Goal: Task Accomplishment & Management: Manage account settings

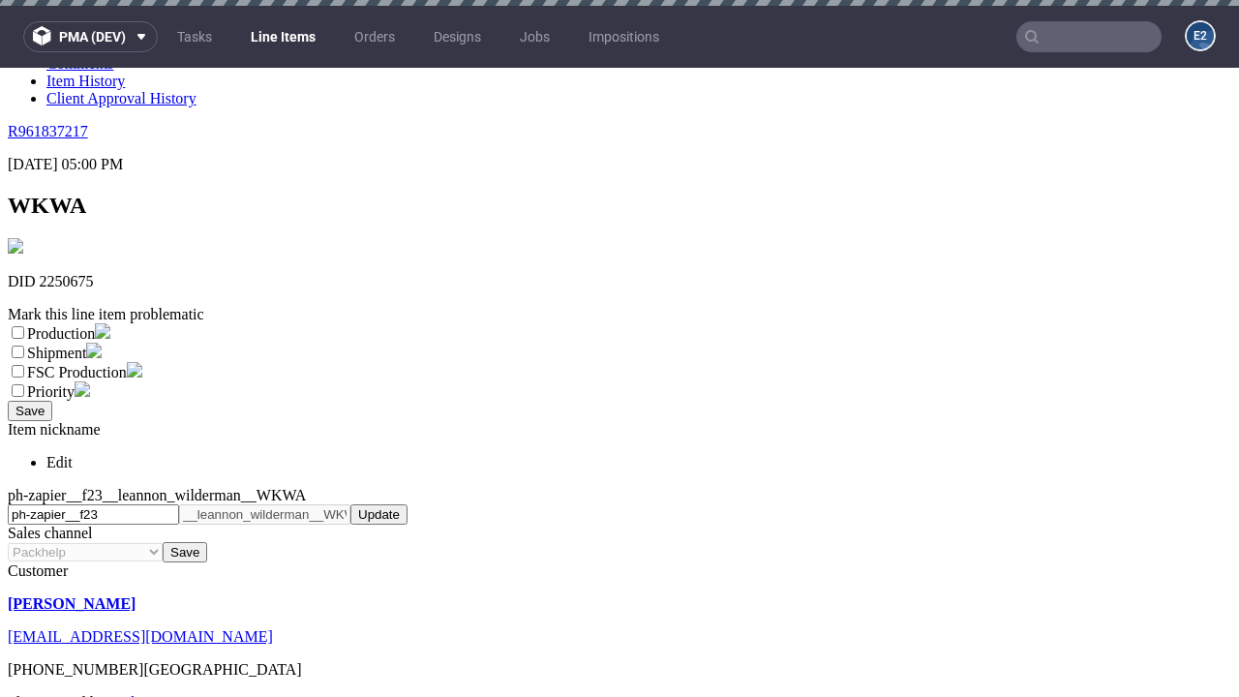
scroll to position [6, 0]
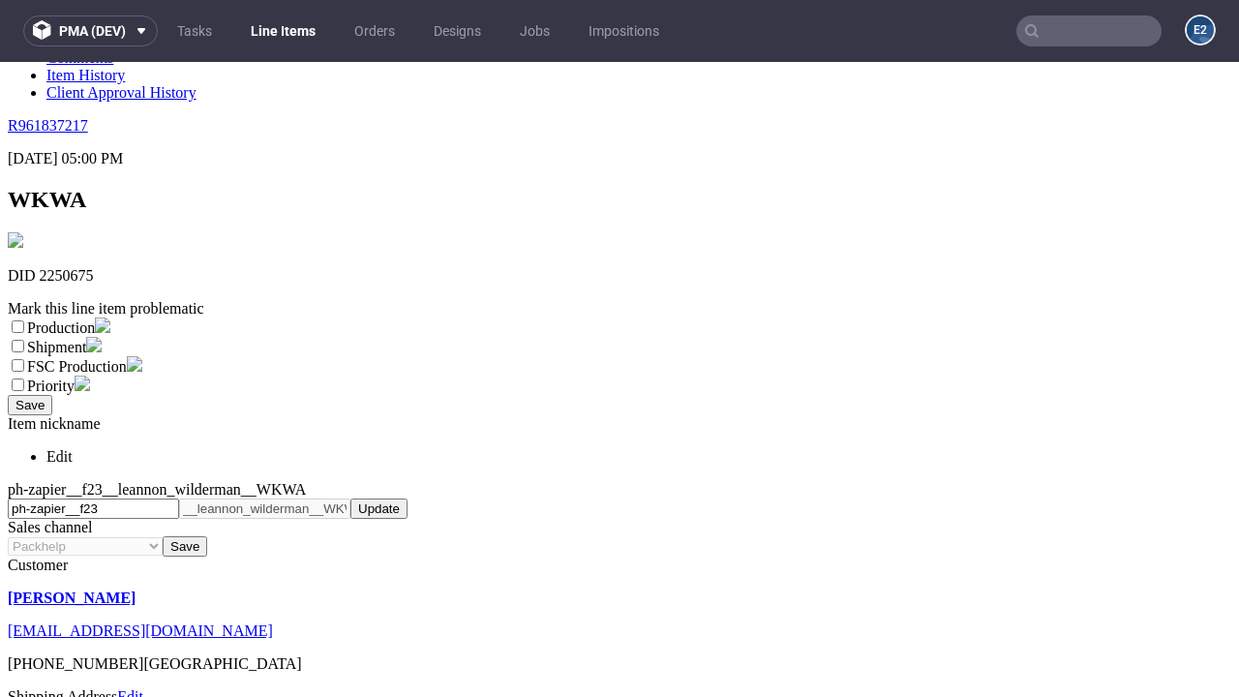
select select "dtp_ca_needed"
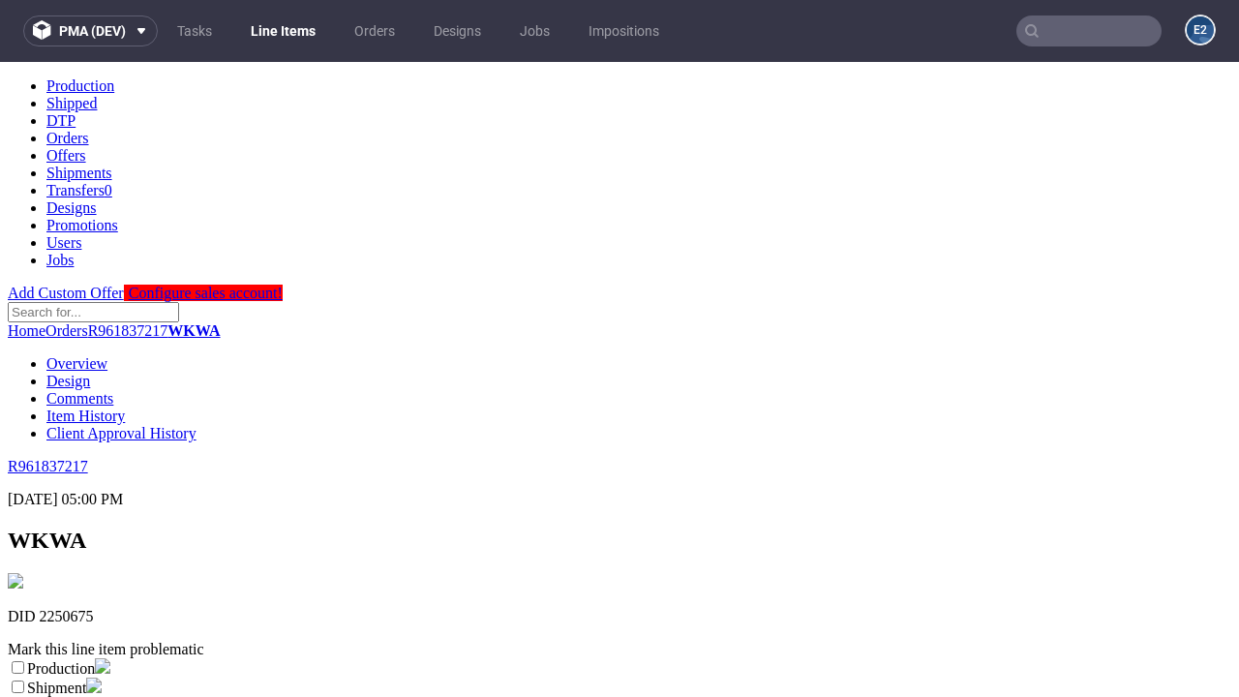
scroll to position [0, 0]
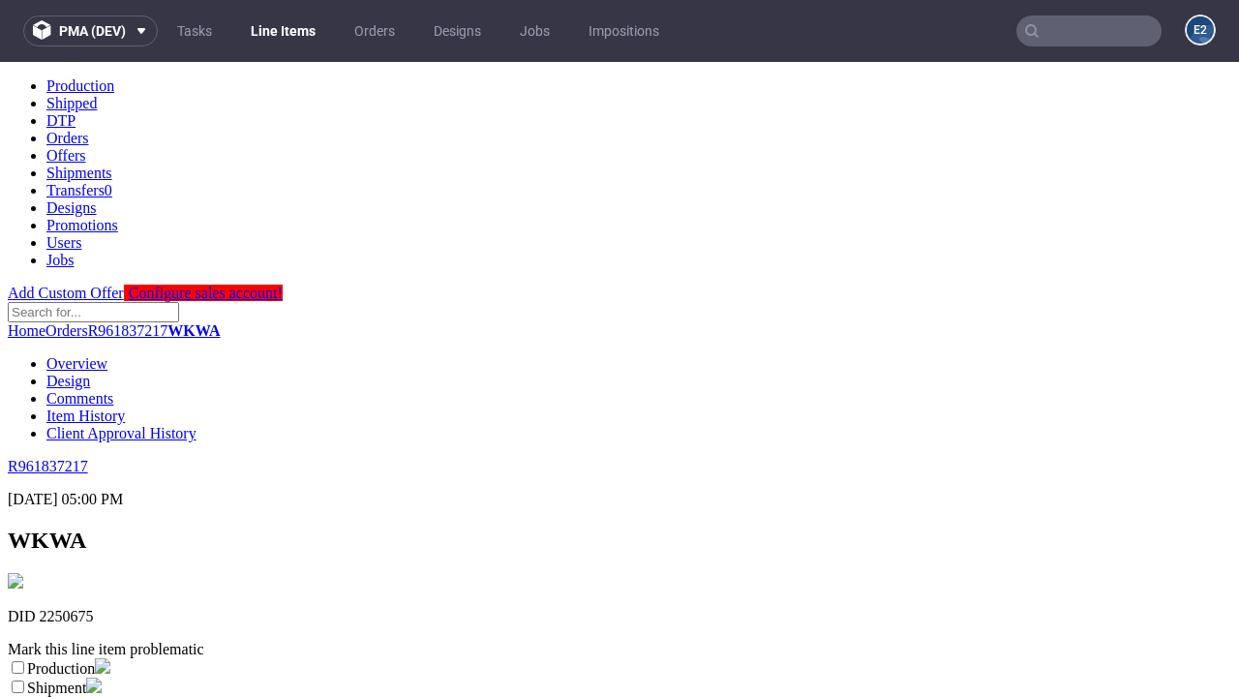
checkbox input "true"
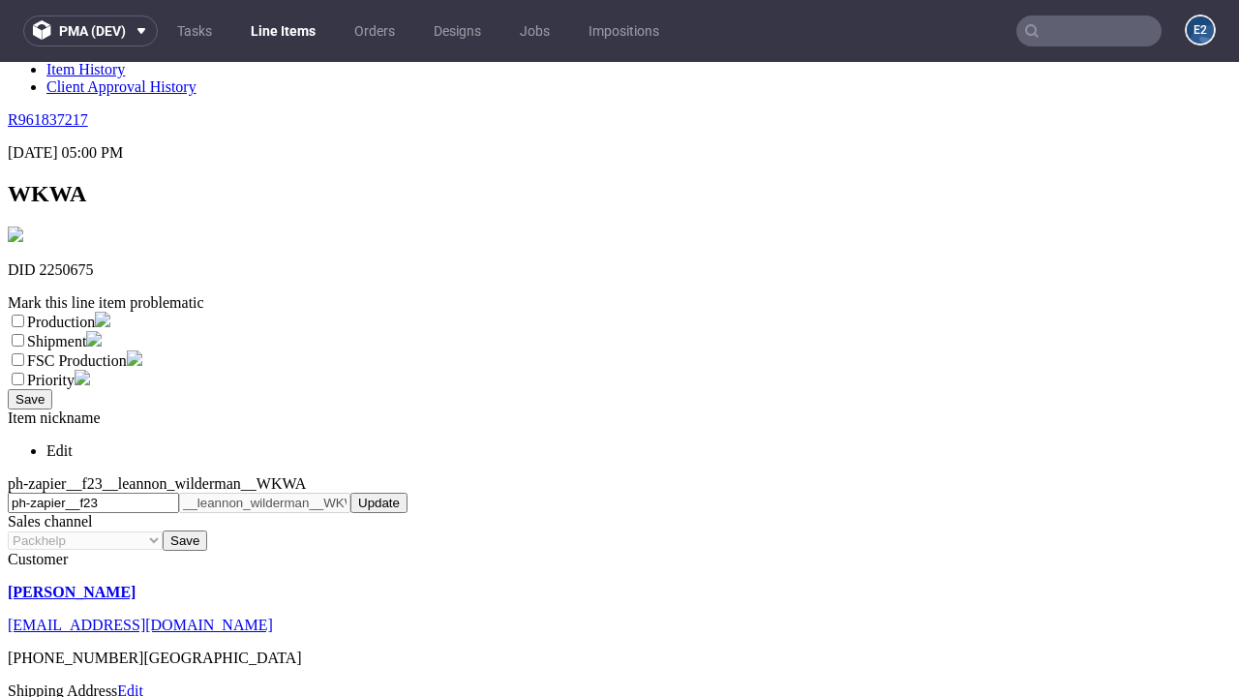
type textarea "test"
